Goal: Find contact information: Find contact information

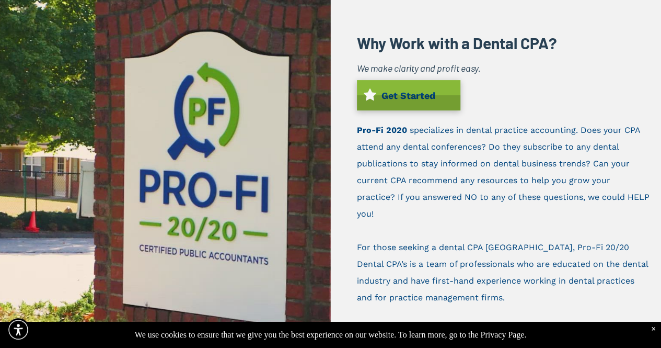
scroll to position [47, 0]
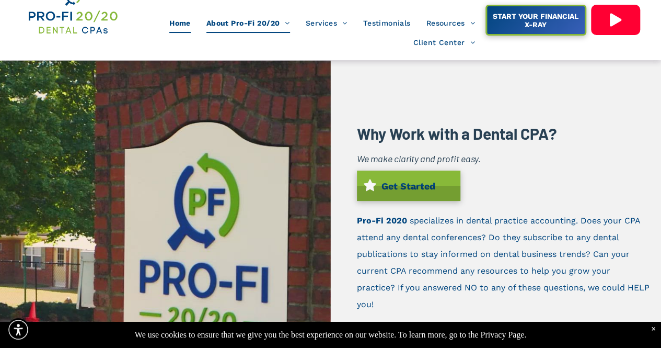
click at [189, 29] on link "Home" at bounding box center [180, 23] width 37 height 20
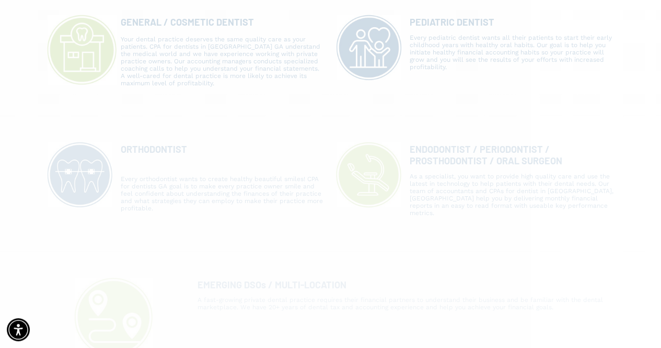
scroll to position [1135, 0]
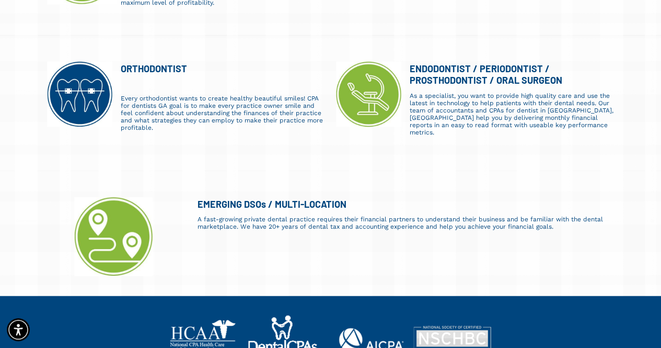
click at [199, 214] on div "A fast-growing private dental practice requires their financial partners to und…" at bounding box center [406, 232] width 417 height 37
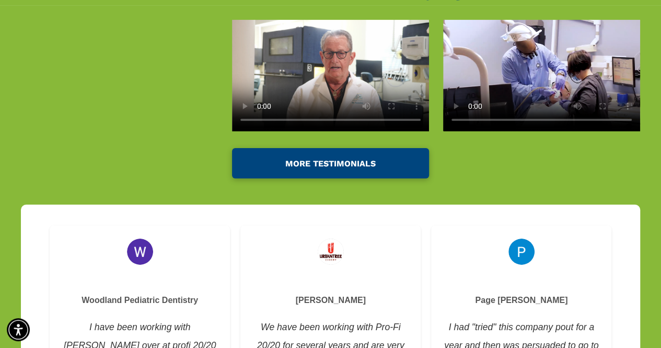
scroll to position [1766, 0]
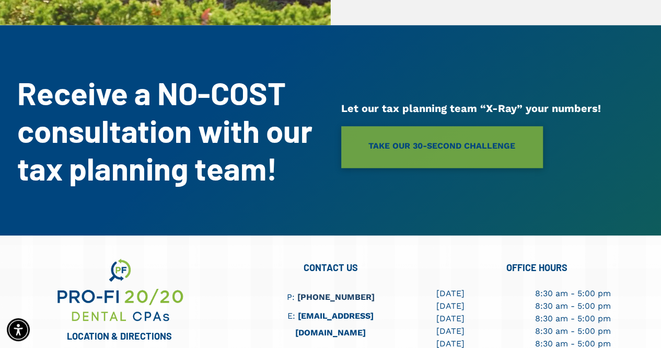
scroll to position [628, 0]
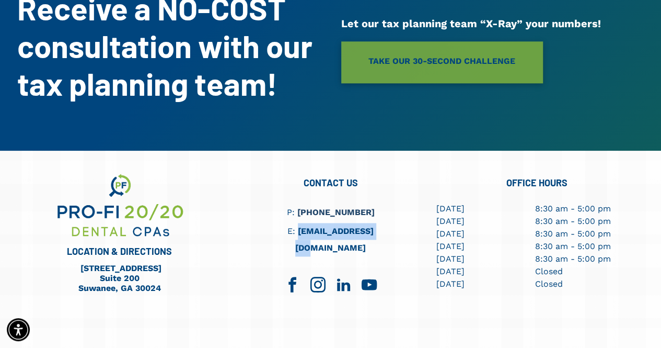
drag, startPoint x: 387, startPoint y: 216, endPoint x: 295, endPoint y: 215, distance: 92.0
click at [295, 223] on h6 "E: [EMAIL_ADDRESS][DOMAIN_NAME]" at bounding box center [330, 239] width 147 height 33
copy link "[EMAIL_ADDRESS][DOMAIN_NAME]"
